Goal: Book appointment/travel/reservation

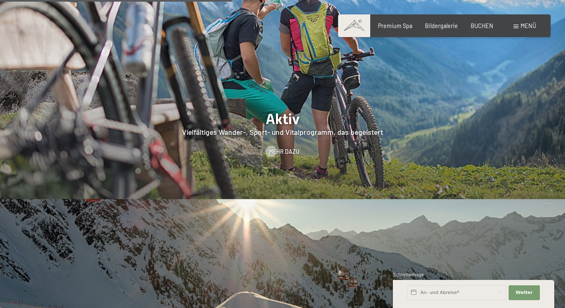
scroll to position [1503, 0]
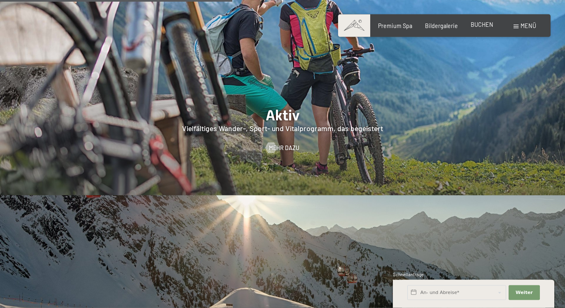
click at [478, 24] on span "BUCHEN" at bounding box center [482, 24] width 23 height 7
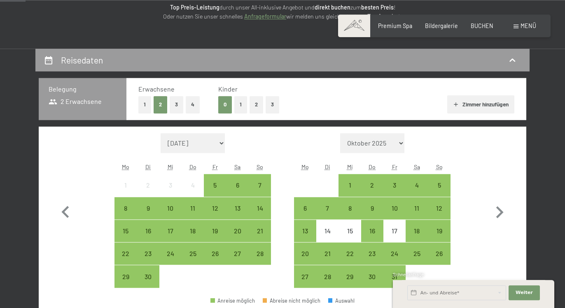
scroll to position [126, 0]
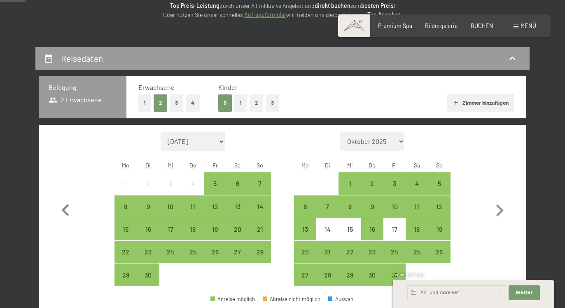
click at [255, 100] on button "2" at bounding box center [256, 102] width 14 height 17
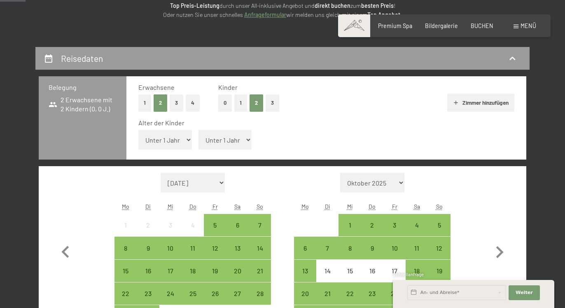
click at [138, 130] on select "Unter 1 Jahr 1 Jahr 2 Jahre 3 Jahre 4 Jahre 5 Jahre 6 Jahre 7 Jahre 8 Jahre 9 J…" at bounding box center [165, 140] width 54 height 20
select select "11"
click option "11 Jahre" at bounding box center [0, 0] width 0 height 0
click at [198, 130] on select "Unter 1 Jahr 1 Jahr 2 Jahre 3 Jahre 4 Jahre 5 Jahre 6 Jahre 7 Jahre 8 Jahre 9 J…" at bounding box center [225, 140] width 54 height 20
select select "16"
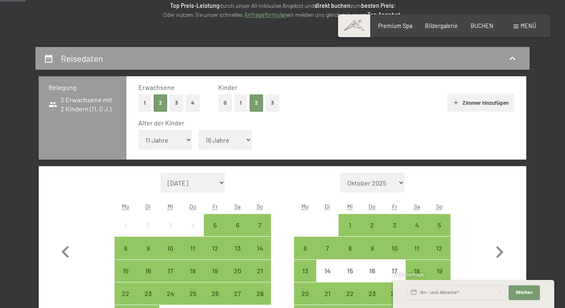
click option "16 Jahre" at bounding box center [0, 0] width 0 height 0
click at [456, 101] on icon "button" at bounding box center [455, 102] width 7 height 7
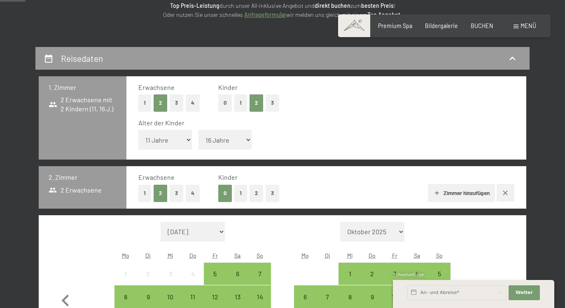
click at [238, 192] on button "1" at bounding box center [240, 192] width 13 height 17
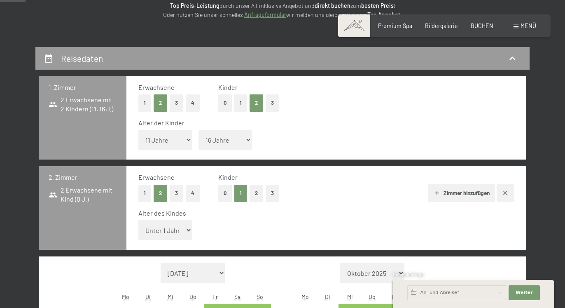
click at [138, 220] on select "Unter 1 Jahr 1 Jahr 2 Jahre 3 Jahre 4 Jahre 5 Jahre 6 Jahre 7 Jahre 8 Jahre 9 J…" at bounding box center [165, 230] width 54 height 20
select select "5"
click option "5 Jahre" at bounding box center [0, 0] width 0 height 0
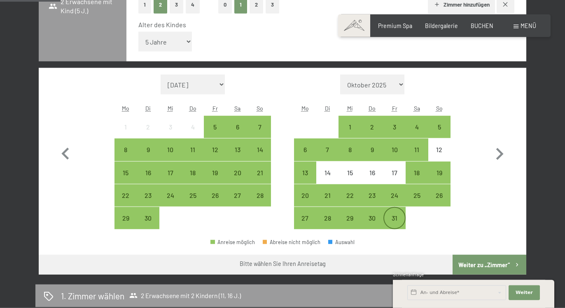
scroll to position [315, 0]
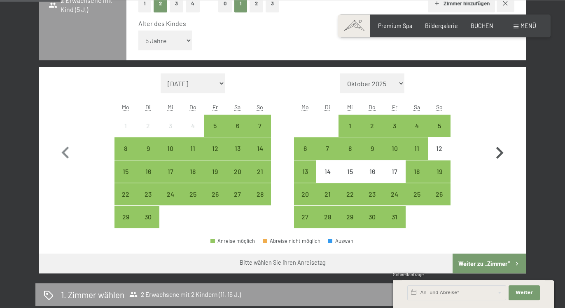
click at [498, 151] on icon "button" at bounding box center [499, 153] width 24 height 24
select select "2025-10-01"
select select "2025-11-01"
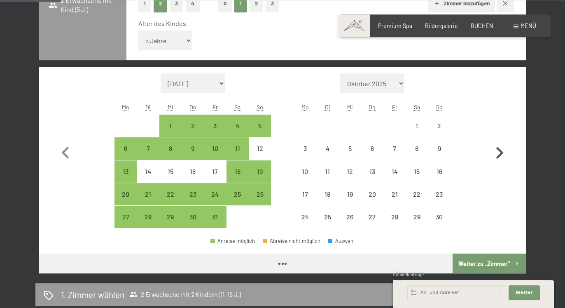
click at [498, 151] on icon "button" at bounding box center [499, 153] width 24 height 24
select select "2025-11-01"
select select "2025-12-01"
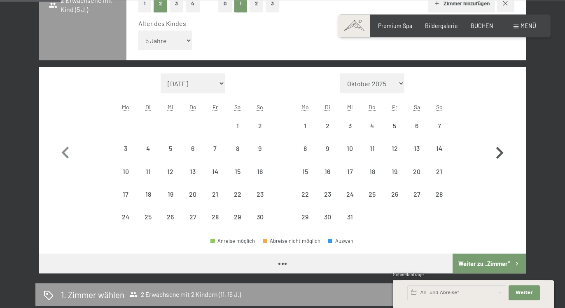
click at [498, 151] on icon "button" at bounding box center [499, 153] width 24 height 24
select select "2026-01-01"
select select "2026-02-01"
click at [498, 151] on icon "button" at bounding box center [499, 153] width 24 height 24
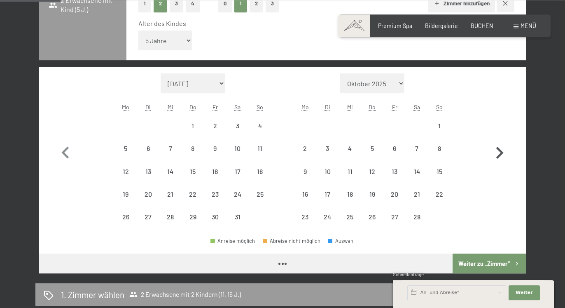
select select "2026-02-01"
select select "2026-03-01"
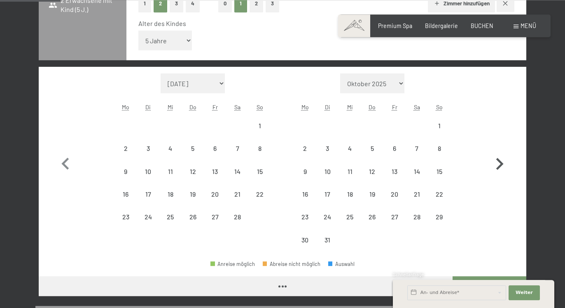
select select "2026-02-01"
select select "2026-03-01"
select select "2026-02-01"
select select "2026-03-01"
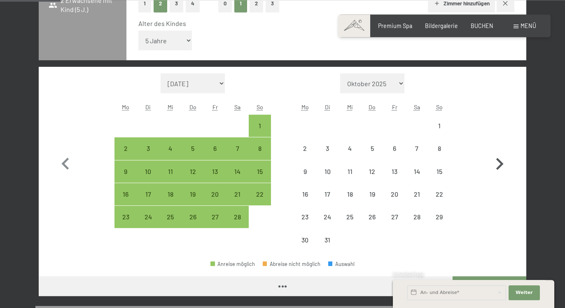
select select "2026-02-01"
select select "2026-03-01"
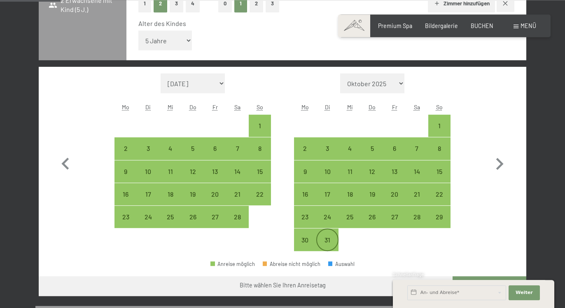
click at [326, 239] on div "31" at bounding box center [327, 246] width 21 height 21
select select "2026-02-01"
select select "2026-03-01"
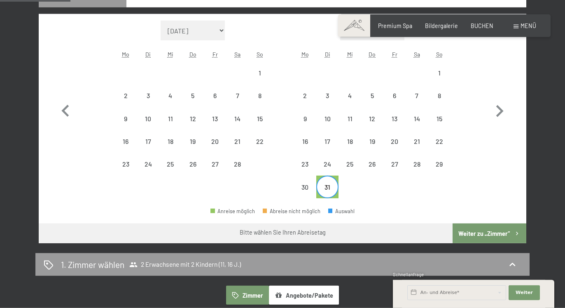
scroll to position [369, 0]
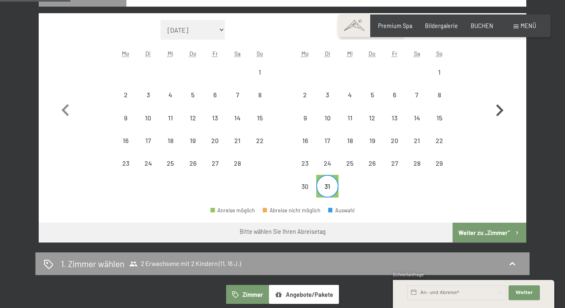
click at [496, 110] on icon "button" at bounding box center [499, 110] width 24 height 24
select select "2026-03-01"
select select "2026-04-01"
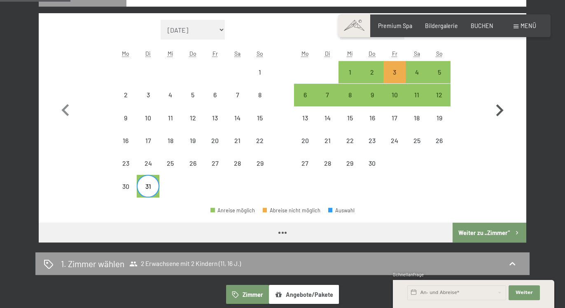
select select "2026-03-01"
select select "2026-04-01"
click at [305, 91] on div "6" at bounding box center [305, 94] width 21 height 21
select select "2026-03-01"
select select "2026-04-01"
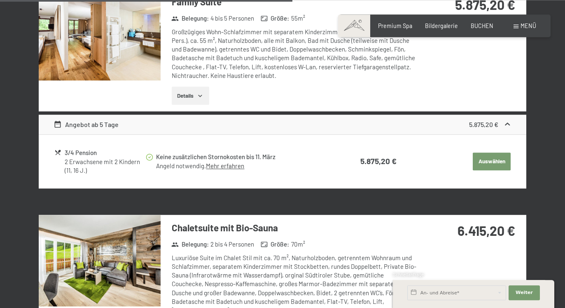
scroll to position [1372, 0]
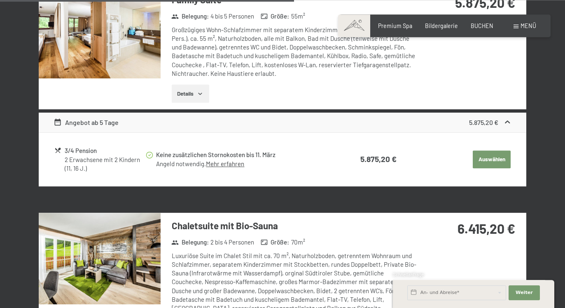
click at [488, 150] on button "Auswählen" at bounding box center [492, 159] width 38 height 18
select select "2026-03-01"
select select "2026-04-01"
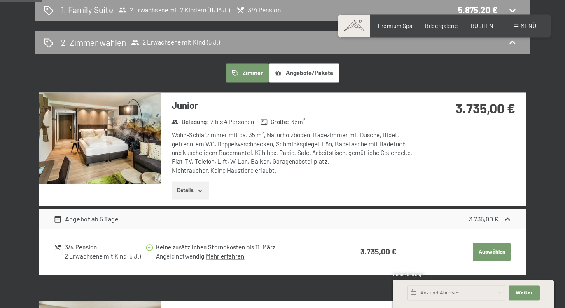
scroll to position [210, 0]
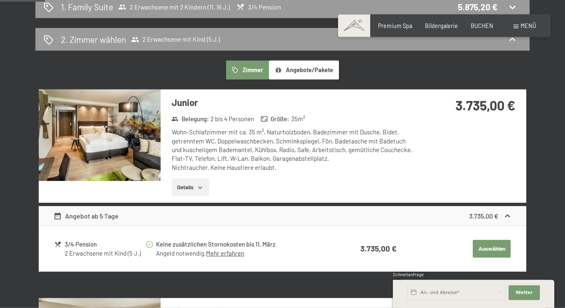
click at [487, 245] on button "Auswählen" at bounding box center [492, 249] width 38 height 18
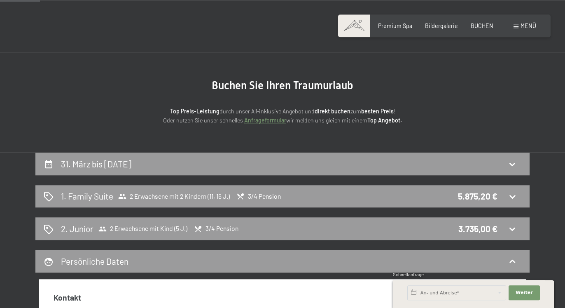
scroll to position [0, 0]
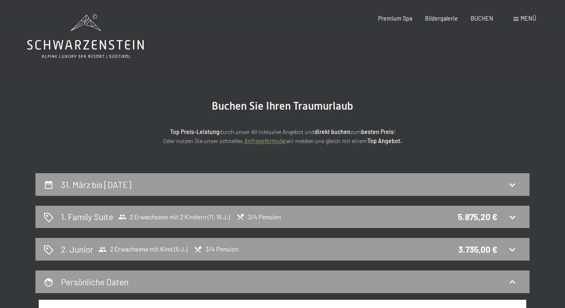
click at [487, 243] on div "3.735,00 €" at bounding box center [477, 249] width 39 height 12
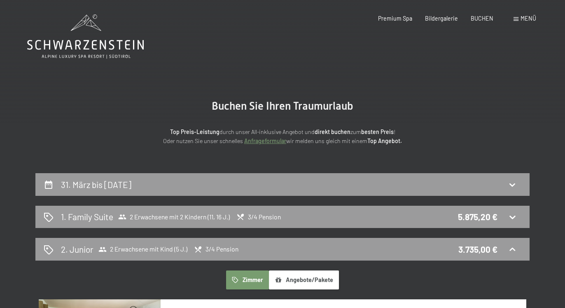
click at [517, 16] on div "Menü" at bounding box center [524, 18] width 23 height 8
